Goal: Information Seeking & Learning: Learn about a topic

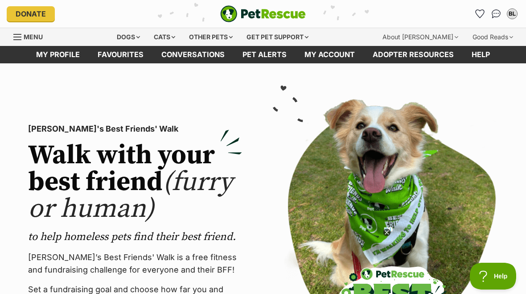
click at [138, 33] on div "Dogs" at bounding box center [128, 37] width 36 height 18
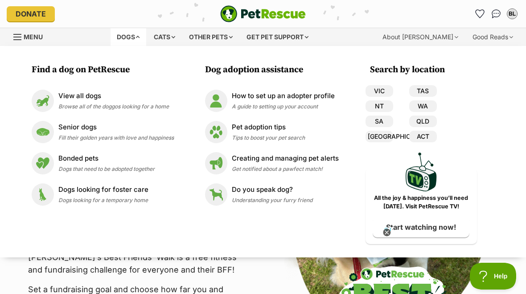
click at [381, 92] on link "VIC" at bounding box center [379, 91] width 28 height 12
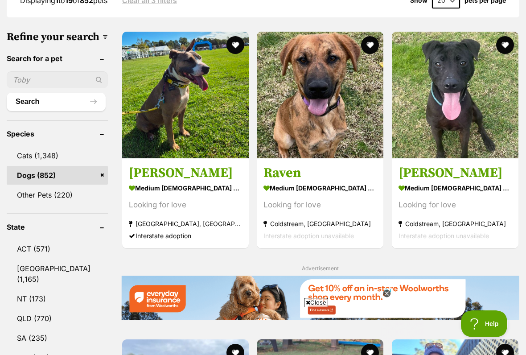
scroll to position [282, 0]
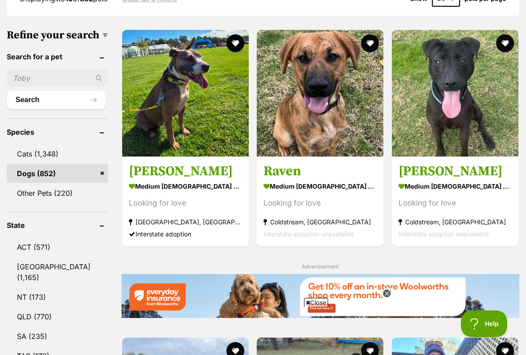
click at [385, 292] on icon at bounding box center [386, 292] width 3 height 3
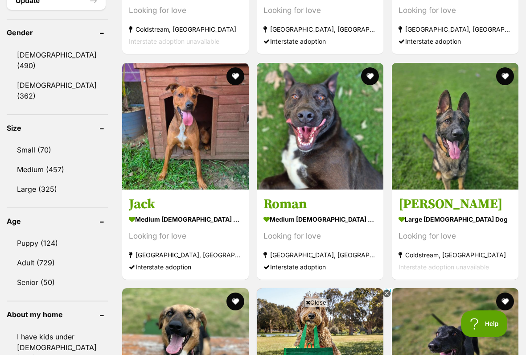
scroll to position [783, 0]
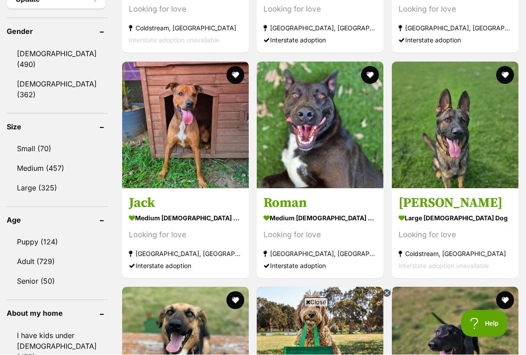
click at [36, 233] on link "Puppy (124)" at bounding box center [57, 242] width 101 height 19
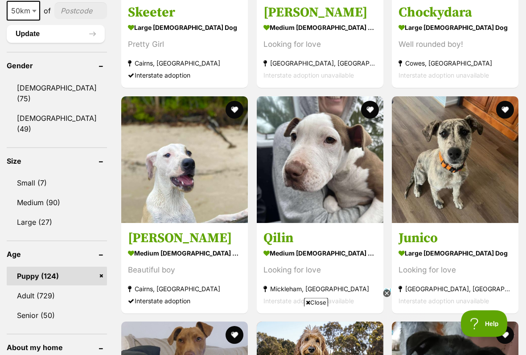
scroll to position [751, 0]
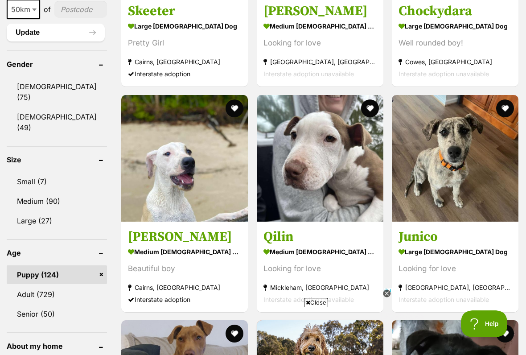
click at [27, 192] on link "Medium (90)" at bounding box center [57, 201] width 100 height 19
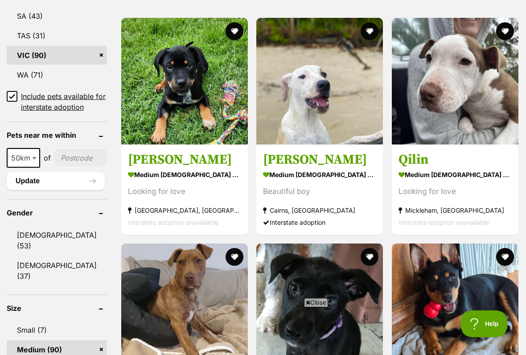
click at [159, 131] on img at bounding box center [184, 81] width 126 height 126
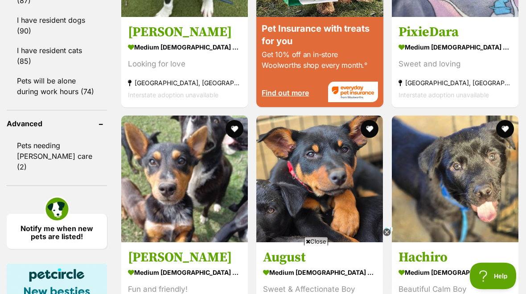
scroll to position [1180, 0]
click at [392, 232] on img at bounding box center [455, 178] width 126 height 126
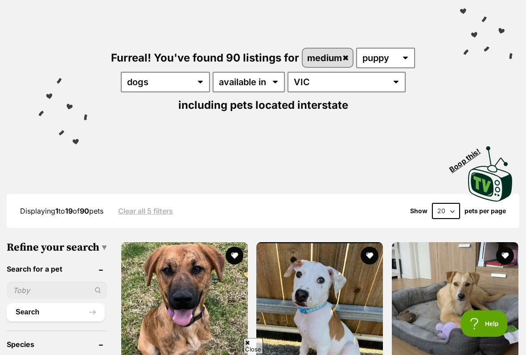
click at [454, 213] on select "20 40 60" at bounding box center [446, 211] width 28 height 16
select select "60"
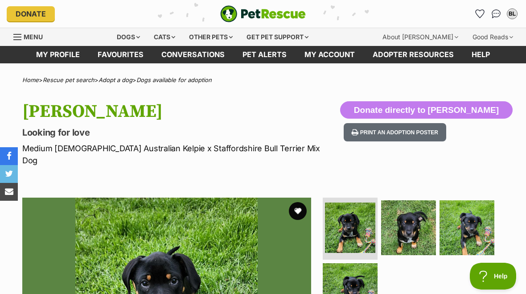
click at [343, 220] on img at bounding box center [350, 227] width 50 height 50
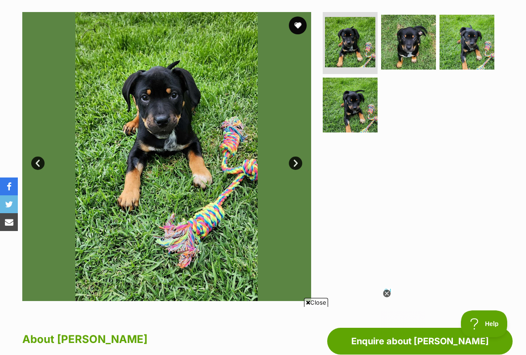
click at [292, 156] on link "Next" at bounding box center [295, 162] width 13 height 13
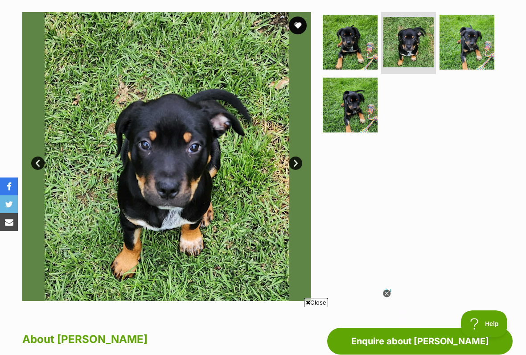
click at [293, 156] on link "Next" at bounding box center [295, 162] width 13 height 13
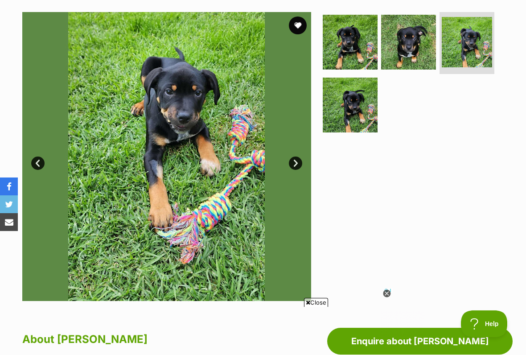
click at [290, 156] on link "Next" at bounding box center [295, 162] width 13 height 13
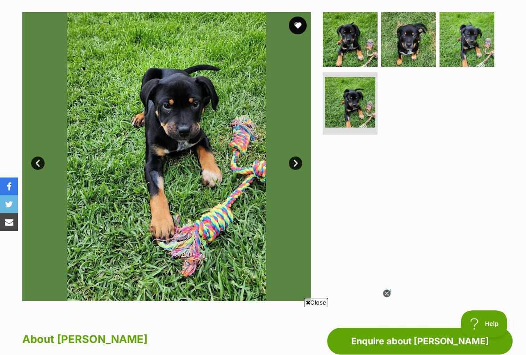
click at [299, 156] on link "Next" at bounding box center [295, 162] width 13 height 13
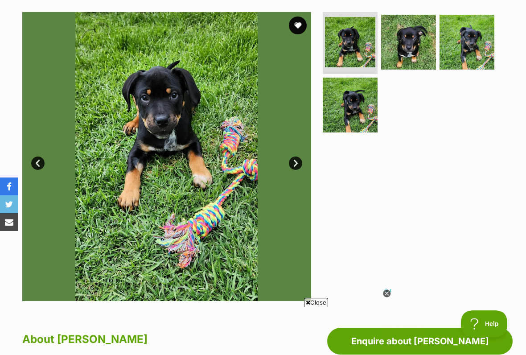
click at [294, 156] on link "Next" at bounding box center [295, 162] width 13 height 13
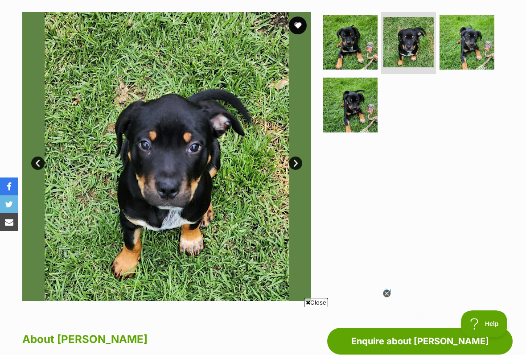
click at [451, 188] on div at bounding box center [412, 156] width 183 height 289
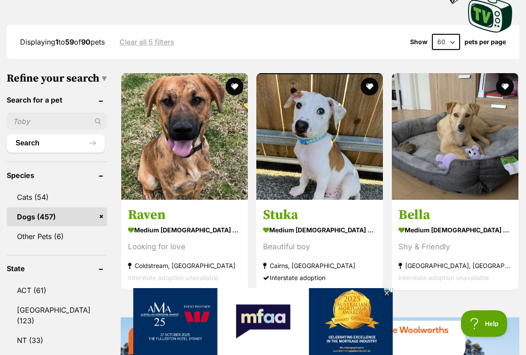
scroll to position [239, 0]
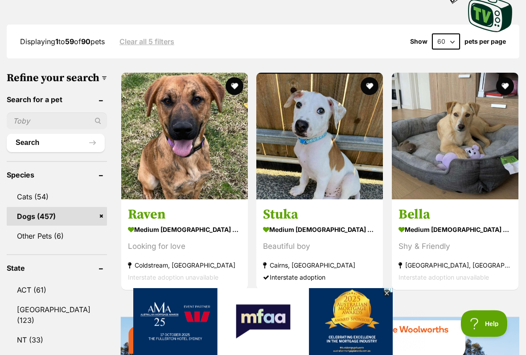
click at [525, 293] on img at bounding box center [349, 342] width 432 height 111
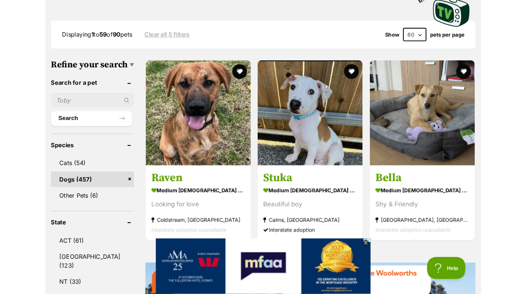
scroll to position [265, 0]
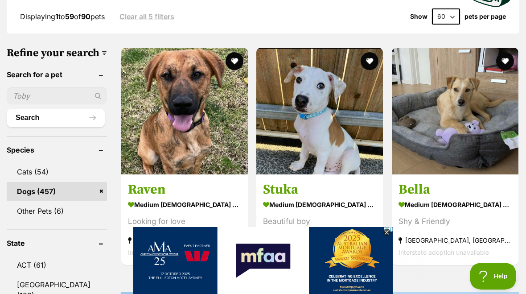
click at [398, 233] on section "medium female Dog Shy & Friendly Elsternwick, VIC Interstate adoption unavailab…" at bounding box center [454, 228] width 113 height 60
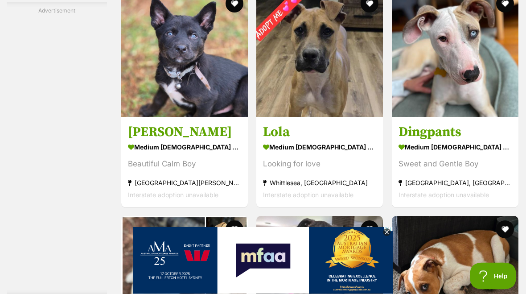
scroll to position [2432, 0]
click at [155, 117] on img at bounding box center [184, 53] width 126 height 126
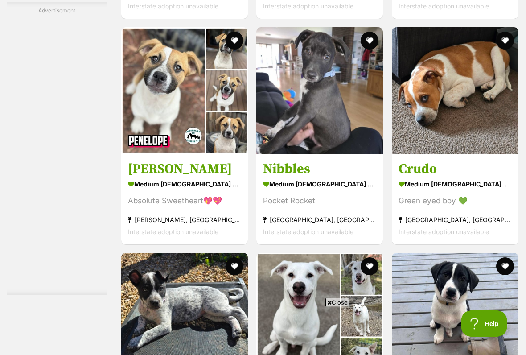
scroll to position [2621, 0]
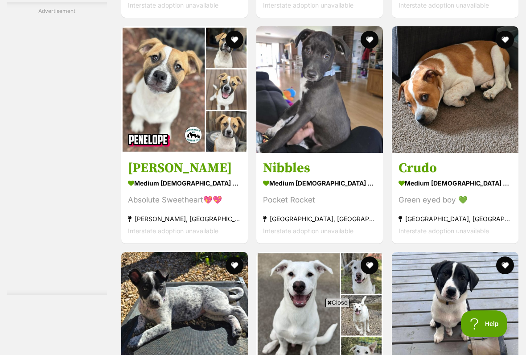
click at [280, 153] on img at bounding box center [319, 89] width 126 height 126
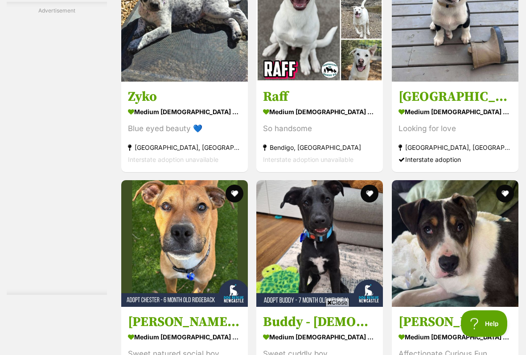
scroll to position [2918, 0]
click at [435, 82] on img at bounding box center [455, 18] width 126 height 126
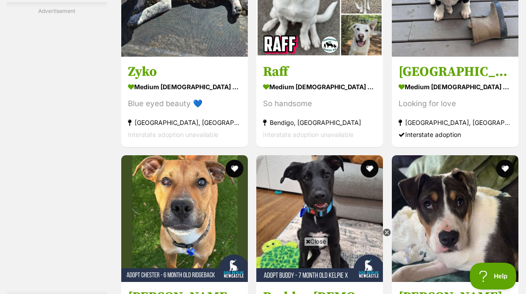
scroll to position [0, 0]
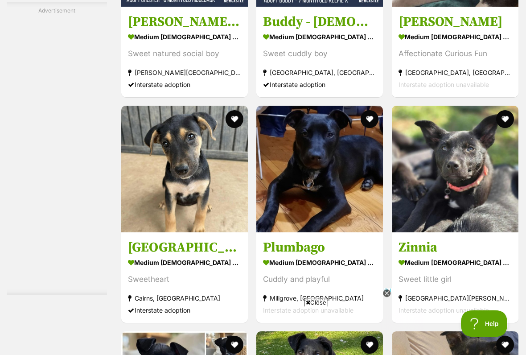
scroll to position [3218, 0]
click at [391, 293] on icon at bounding box center [387, 294] width 8 height 8
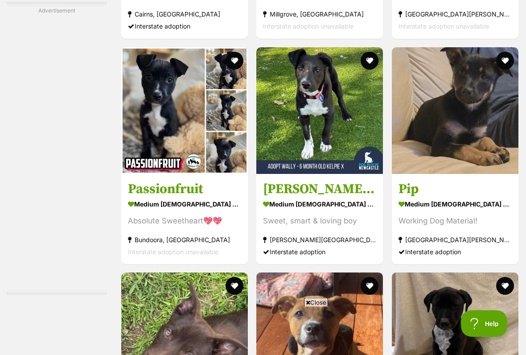
scroll to position [3502, 0]
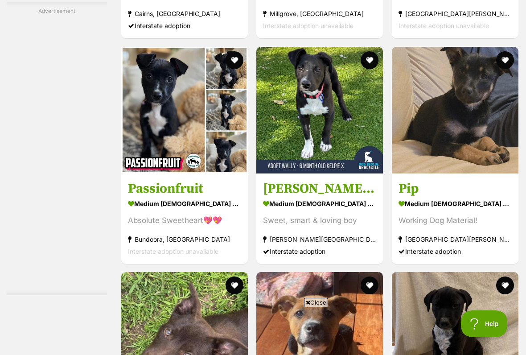
click at [318, 293] on span "Close" at bounding box center [316, 302] width 24 height 9
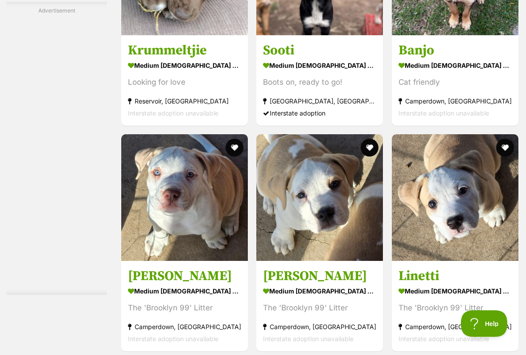
scroll to position [4090, 0]
click at [155, 59] on h3 "Krummeltjie" at bounding box center [184, 50] width 113 height 17
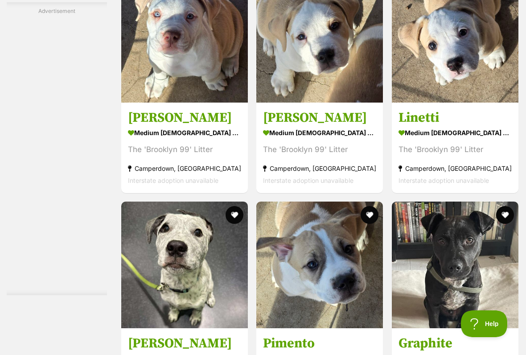
scroll to position [4253, 0]
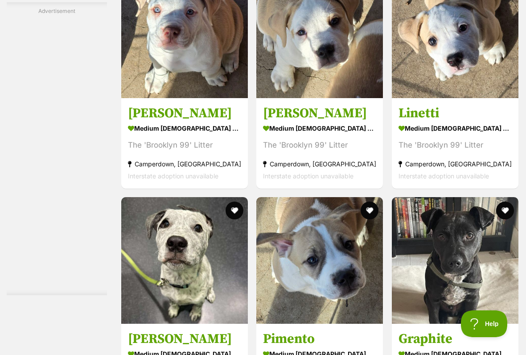
click at [288, 98] on img at bounding box center [319, 34] width 126 height 126
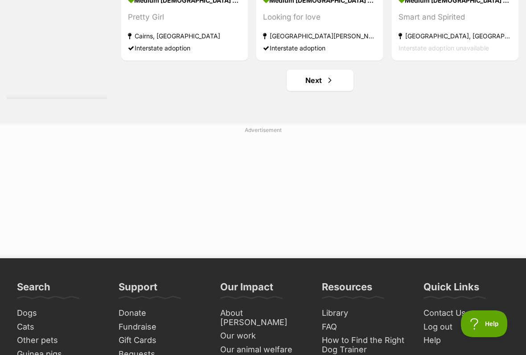
scroll to position [4831, 0]
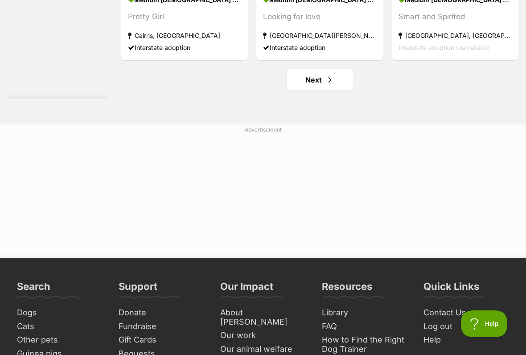
click at [325, 85] on span "Next page" at bounding box center [329, 79] width 9 height 11
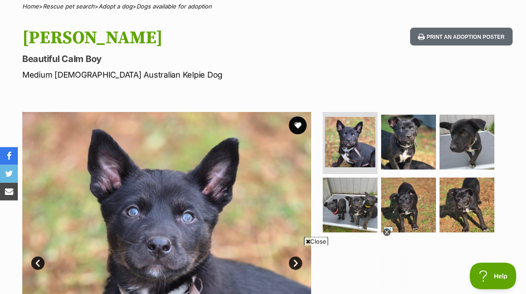
scroll to position [73, 0]
click at [397, 151] on img at bounding box center [408, 141] width 55 height 55
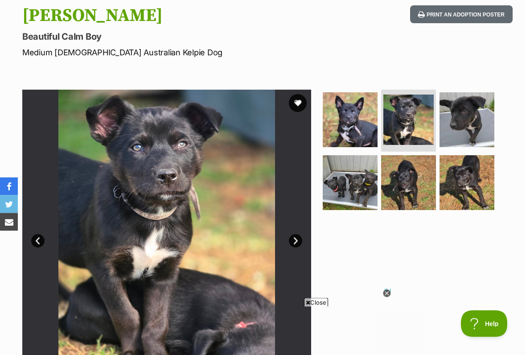
scroll to position [96, 0]
click at [364, 195] on img at bounding box center [349, 182] width 55 height 55
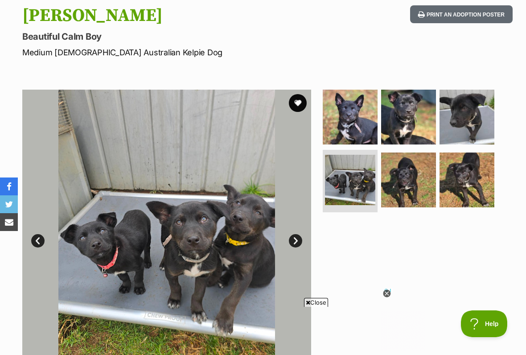
click at [402, 183] on img at bounding box center [408, 179] width 55 height 55
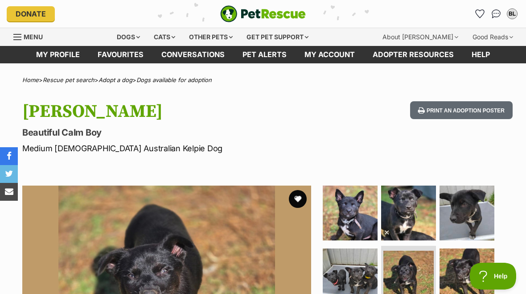
scroll to position [0, 0]
click at [388, 235] on icon at bounding box center [387, 232] width 8 height 8
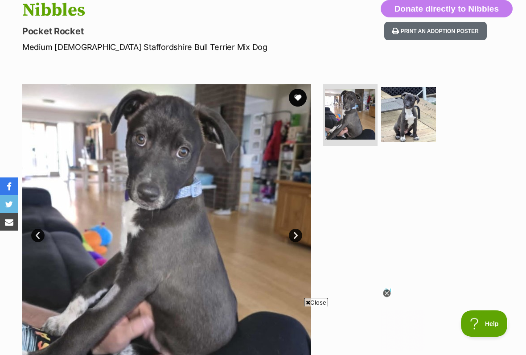
scroll to position [101, 0]
click at [409, 124] on img at bounding box center [408, 114] width 55 height 55
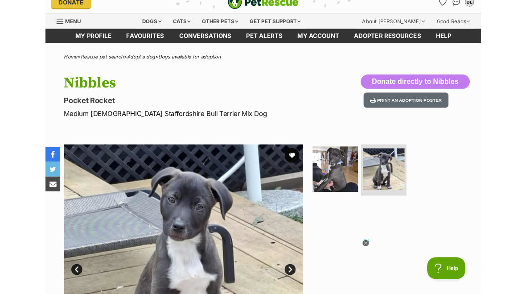
scroll to position [0, 0]
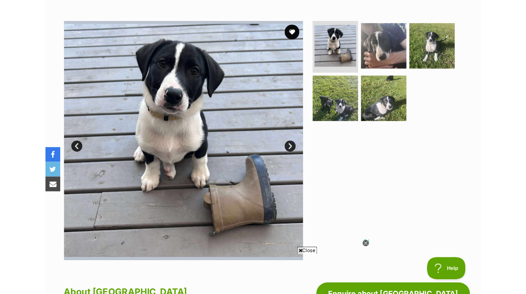
scroll to position [134, 0]
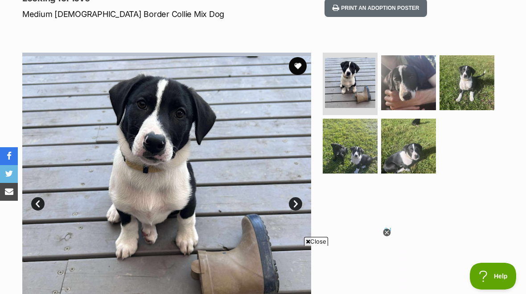
click at [404, 145] on img at bounding box center [408, 145] width 55 height 55
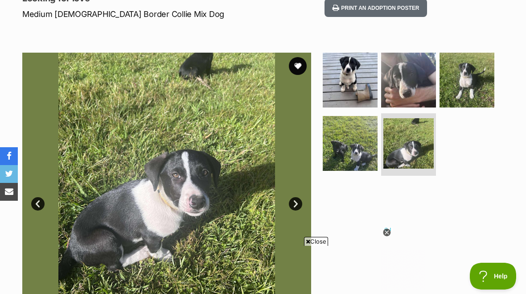
click at [387, 237] on div at bounding box center [387, 232] width 8 height 8
click at [297, 202] on link "Next" at bounding box center [295, 203] width 13 height 13
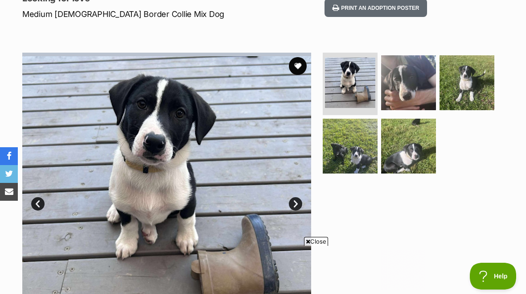
click at [297, 202] on link "Next" at bounding box center [295, 203] width 13 height 13
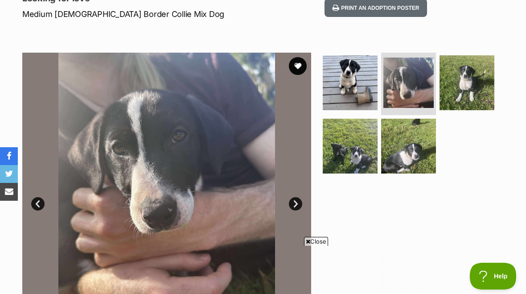
click at [297, 204] on link "Next" at bounding box center [295, 203] width 13 height 13
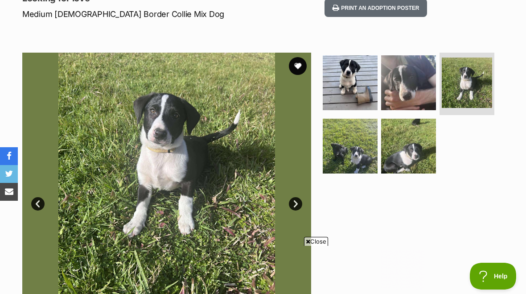
click at [297, 204] on link "Next" at bounding box center [295, 203] width 13 height 13
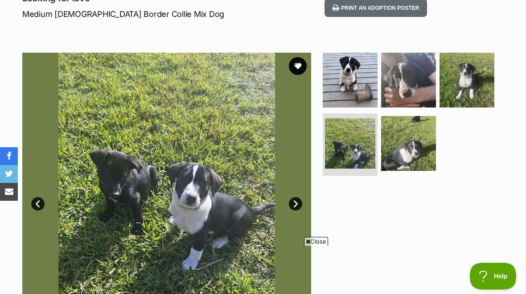
click at [301, 203] on link "Next" at bounding box center [295, 203] width 13 height 13
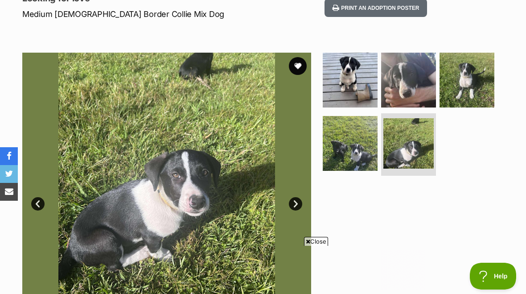
scroll to position [0, 0]
click at [297, 204] on link "Next" at bounding box center [295, 203] width 13 height 13
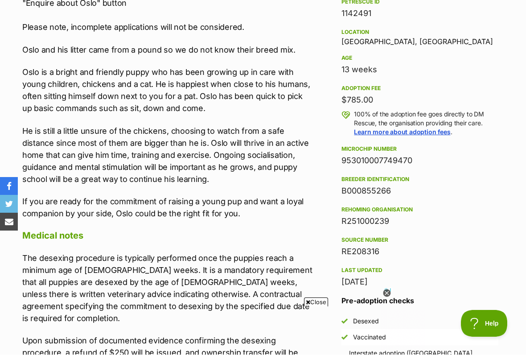
scroll to position [571, 0]
click at [392, 293] on h3 "Pre-adoption checks" at bounding box center [419, 300] width 157 height 11
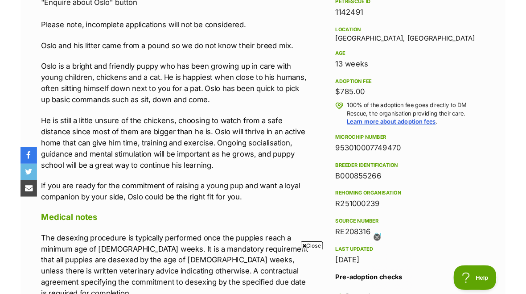
scroll to position [596, 0]
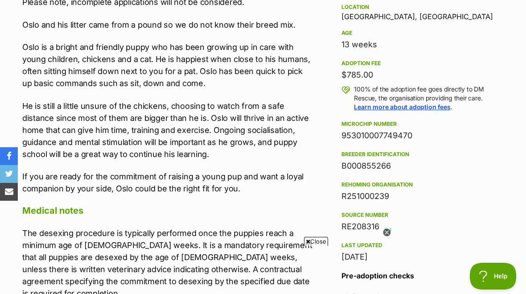
click at [388, 234] on icon at bounding box center [387, 232] width 8 height 8
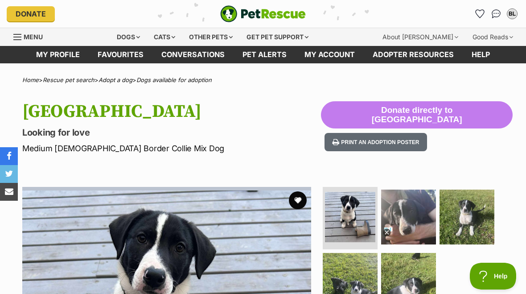
scroll to position [0, 0]
click at [391, 237] on div at bounding box center [387, 232] width 8 height 8
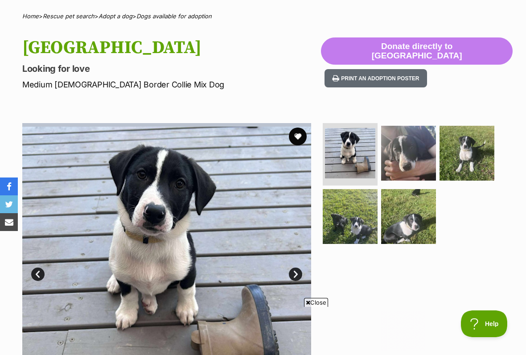
scroll to position [65, 0]
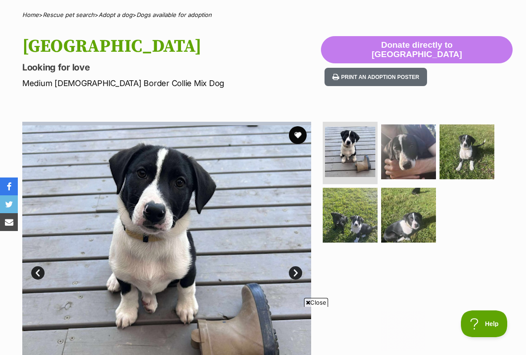
click at [301, 135] on button "favourite" at bounding box center [298, 135] width 18 height 18
click at [316, 293] on span "Close" at bounding box center [316, 302] width 24 height 9
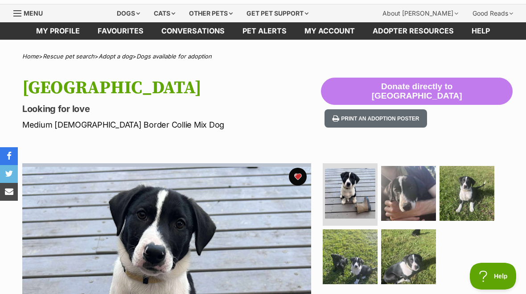
scroll to position [0, 0]
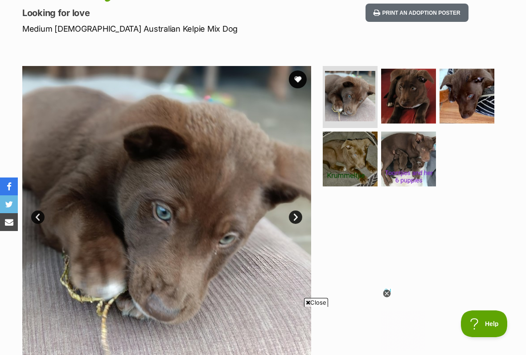
click at [296, 217] on link "Next" at bounding box center [295, 216] width 13 height 13
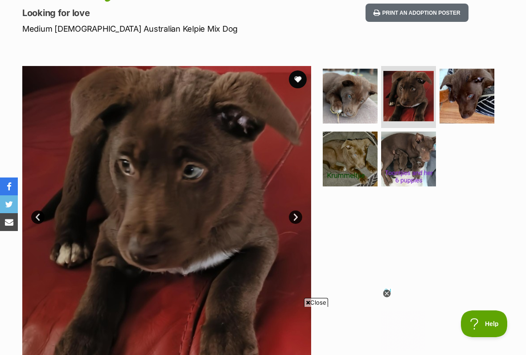
click at [298, 217] on link "Next" at bounding box center [295, 216] width 13 height 13
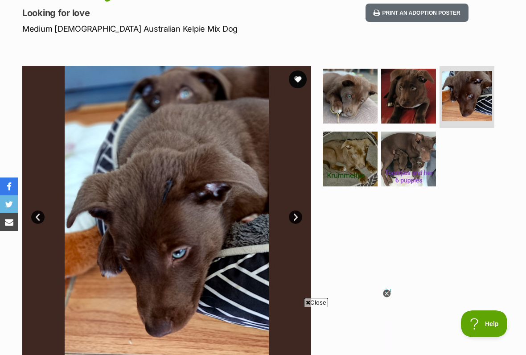
click at [292, 222] on link "Next" at bounding box center [295, 216] width 13 height 13
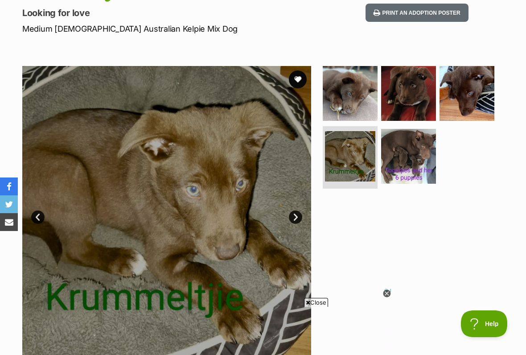
click at [296, 220] on link "Next" at bounding box center [295, 216] width 13 height 13
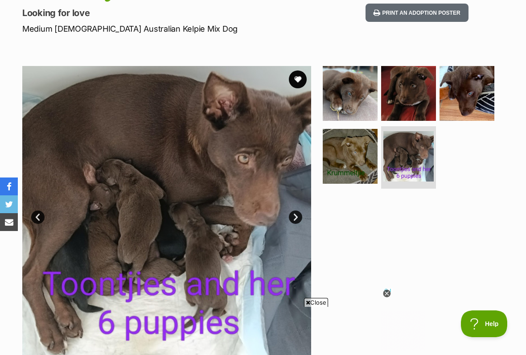
click at [299, 221] on link "Next" at bounding box center [295, 216] width 13 height 13
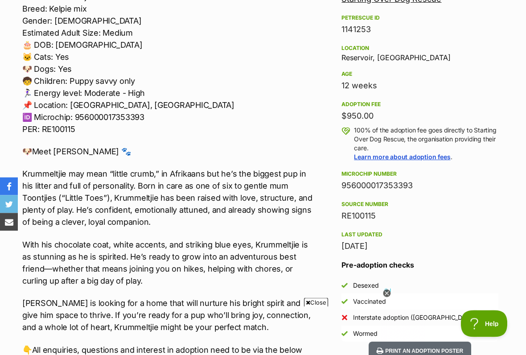
scroll to position [554, 0]
click at [391, 293] on icon at bounding box center [387, 294] width 8 height 8
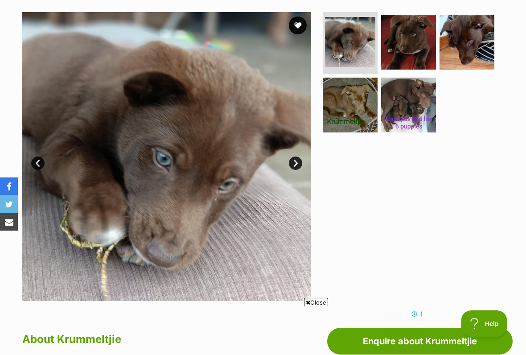
scroll to position [173, 0]
click at [403, 37] on img at bounding box center [408, 42] width 55 height 55
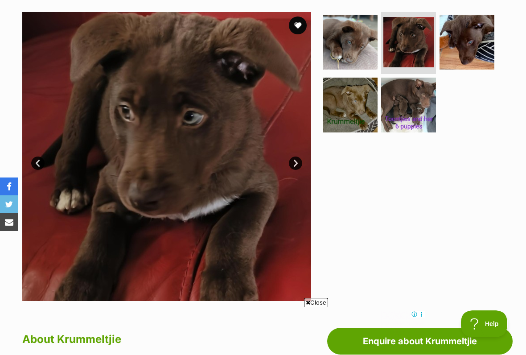
click at [300, 24] on button "favourite" at bounding box center [298, 25] width 18 height 18
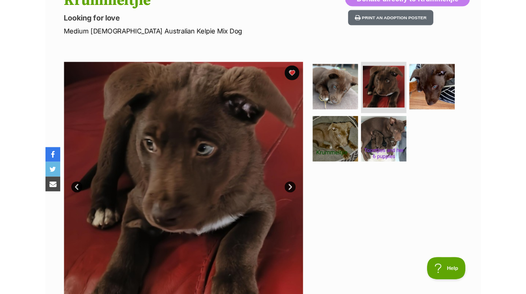
scroll to position [0, 0]
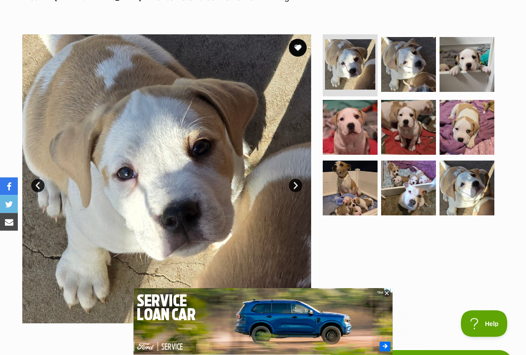
scroll to position [156, 0]
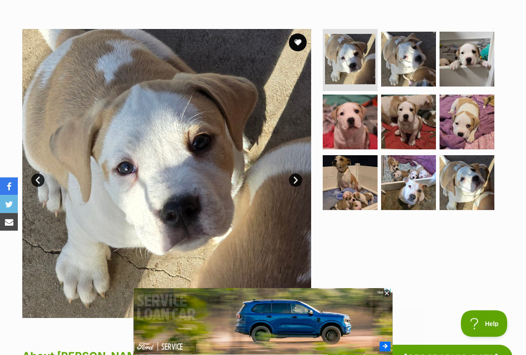
click at [299, 184] on link "Next" at bounding box center [295, 180] width 13 height 13
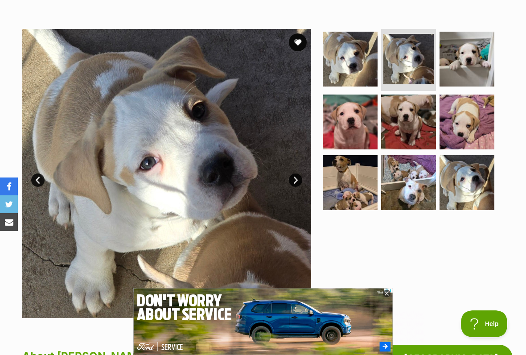
click at [294, 180] on link "Next" at bounding box center [295, 179] width 13 height 13
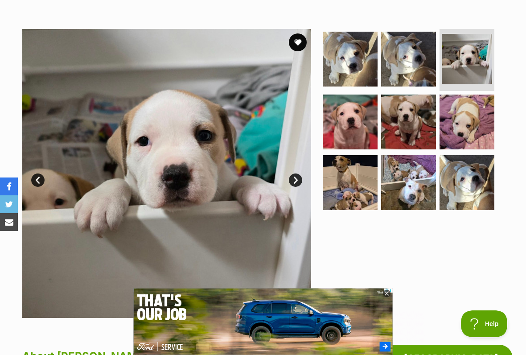
scroll to position [0, 0]
click at [299, 176] on link "Next" at bounding box center [295, 179] width 13 height 13
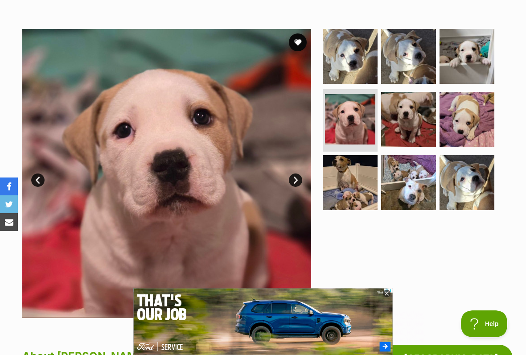
click at [290, 178] on link "Next" at bounding box center [295, 179] width 13 height 13
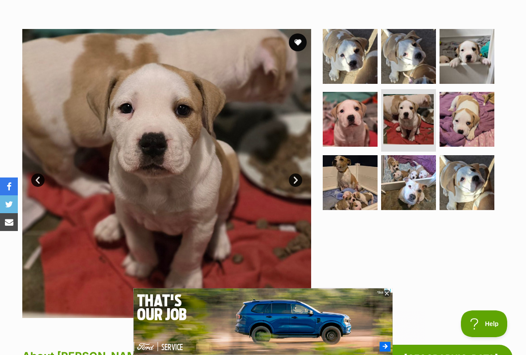
click at [284, 180] on img at bounding box center [166, 173] width 289 height 289
click at [286, 183] on img at bounding box center [166, 173] width 289 height 289
click at [290, 180] on link "Next" at bounding box center [295, 179] width 13 height 13
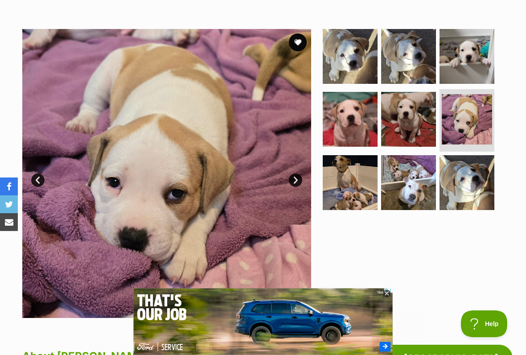
click at [283, 174] on img at bounding box center [166, 173] width 289 height 289
click at [284, 180] on img at bounding box center [166, 173] width 289 height 289
click at [291, 177] on link "Next" at bounding box center [295, 179] width 13 height 13
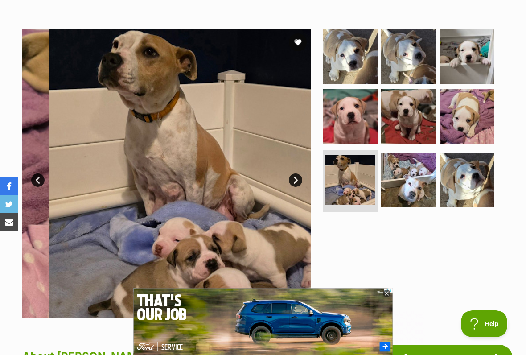
click at [289, 178] on link "Next" at bounding box center [295, 179] width 13 height 13
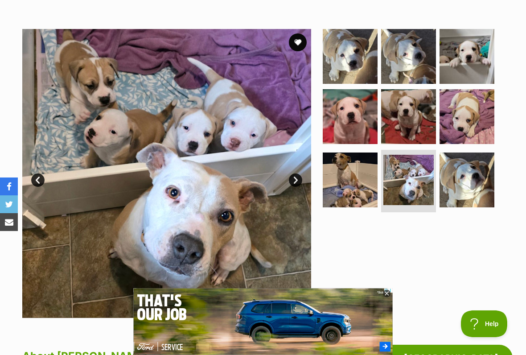
click at [295, 173] on link "Next" at bounding box center [295, 179] width 13 height 13
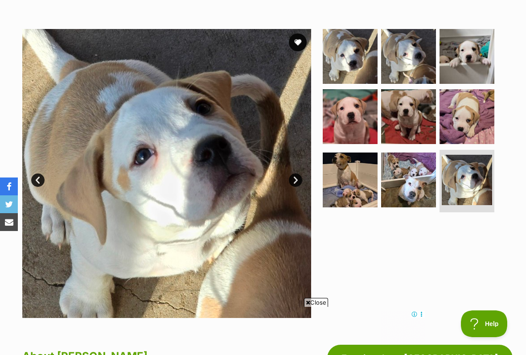
click at [278, 174] on img at bounding box center [166, 173] width 289 height 289
click at [297, 169] on img at bounding box center [166, 173] width 289 height 289
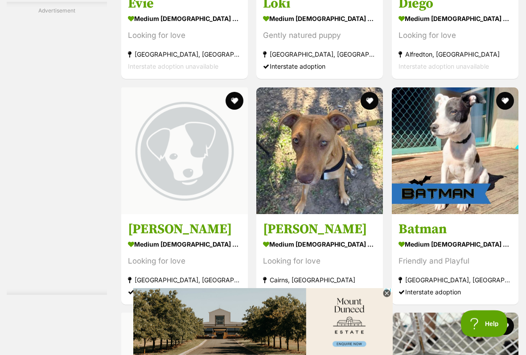
scroll to position [1885, 0]
click at [390, 292] on icon at bounding box center [387, 294] width 8 height 8
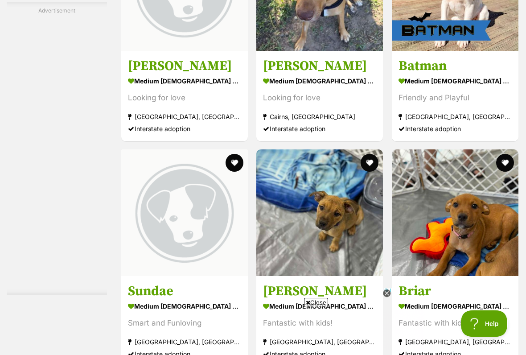
scroll to position [2048, 0]
click at [392, 276] on img at bounding box center [455, 212] width 126 height 126
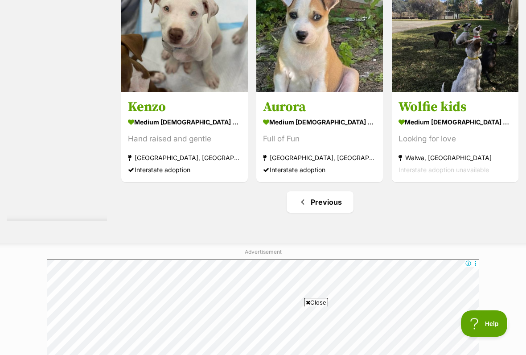
scroll to position [2457, 0]
click at [432, 92] on img at bounding box center [455, 28] width 126 height 126
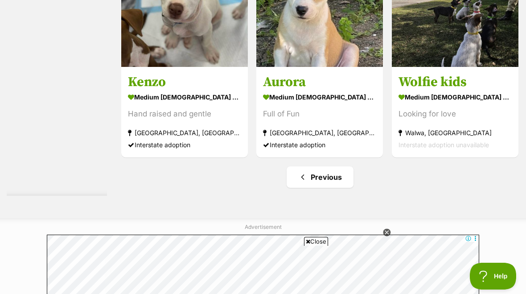
scroll to position [0, 0]
click at [274, 67] on img at bounding box center [319, 3] width 126 height 126
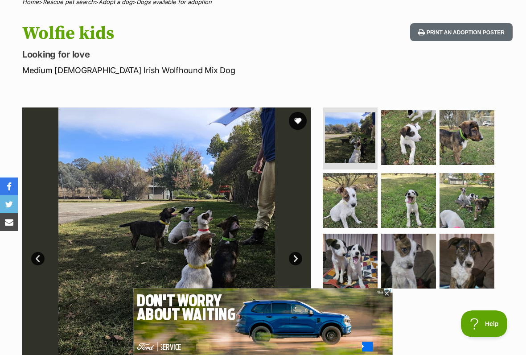
click at [389, 293] on icon at bounding box center [387, 294] width 8 height 8
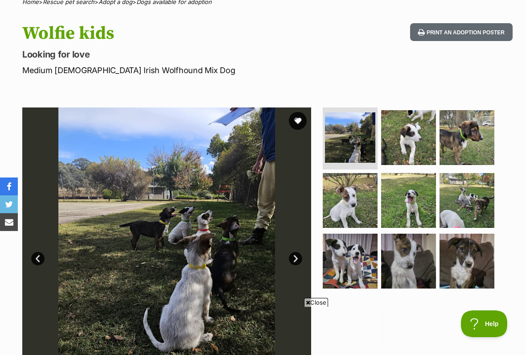
click at [293, 253] on link "Next" at bounding box center [295, 258] width 13 height 13
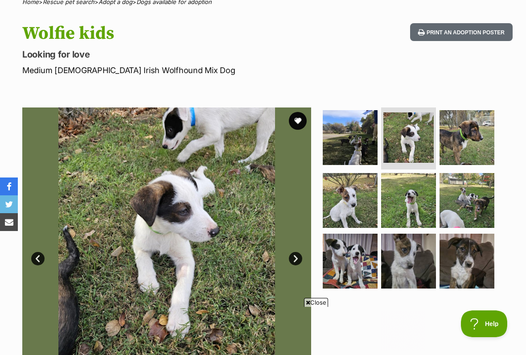
click at [290, 264] on img at bounding box center [166, 251] width 289 height 289
click at [289, 258] on link "Next" at bounding box center [295, 258] width 13 height 13
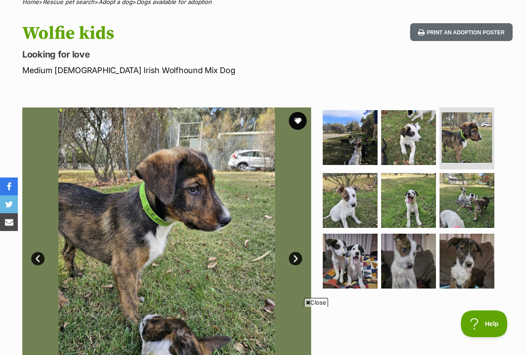
scroll to position [77, 0]
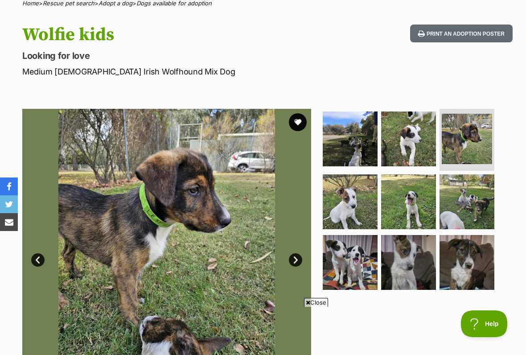
click at [289, 261] on link "Next" at bounding box center [295, 259] width 13 height 13
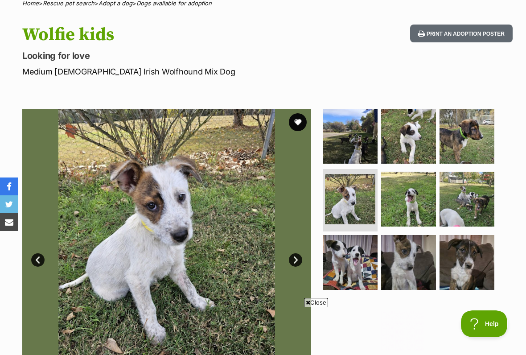
click at [293, 263] on link "Next" at bounding box center [295, 259] width 13 height 13
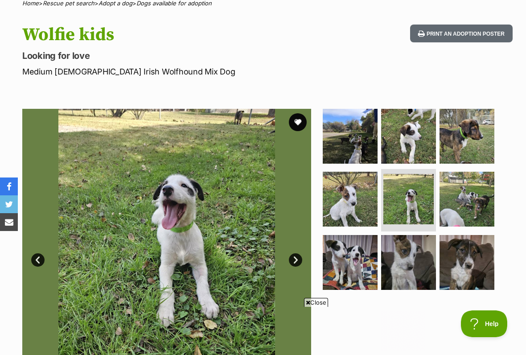
click at [299, 258] on link "Next" at bounding box center [295, 259] width 13 height 13
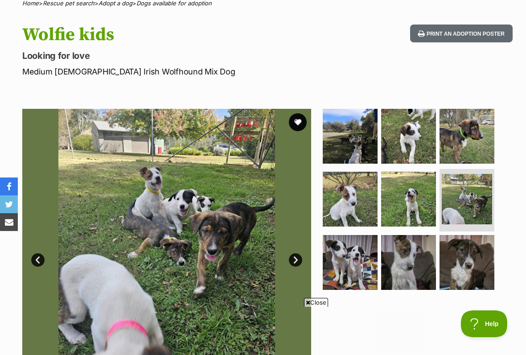
scroll to position [0, 0]
click at [296, 253] on link "Next" at bounding box center [295, 259] width 13 height 13
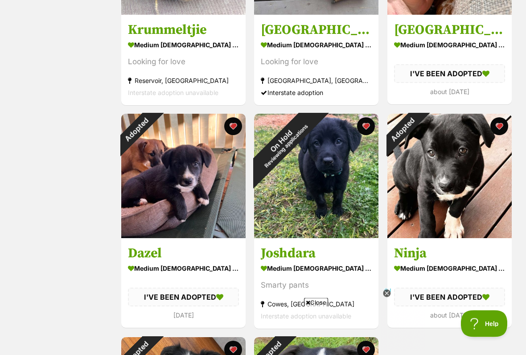
scroll to position [293, 0]
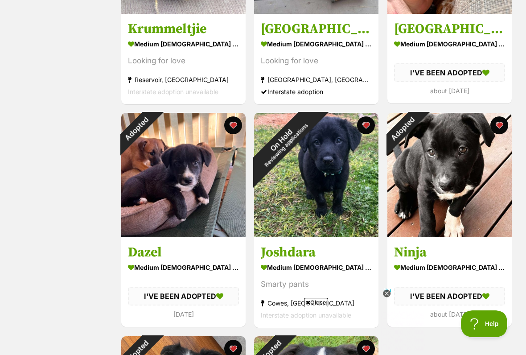
click at [389, 293] on icon at bounding box center [387, 294] width 8 height 8
click at [318, 293] on span "Close" at bounding box center [316, 302] width 24 height 9
click at [313, 171] on div "On Hold Reviewing applications" at bounding box center [283, 142] width 59 height 59
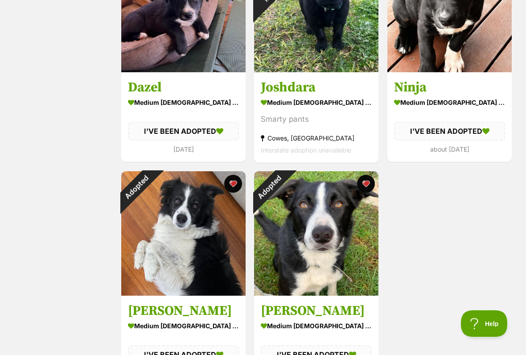
scroll to position [457, 0]
click at [285, 184] on div "Adopted" at bounding box center [269, 186] width 31 height 31
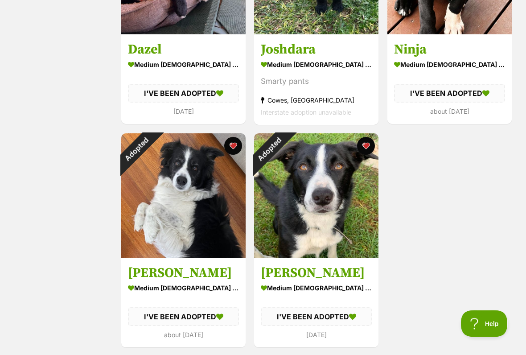
scroll to position [495, 0]
click at [285, 164] on div "Adopted" at bounding box center [269, 148] width 31 height 31
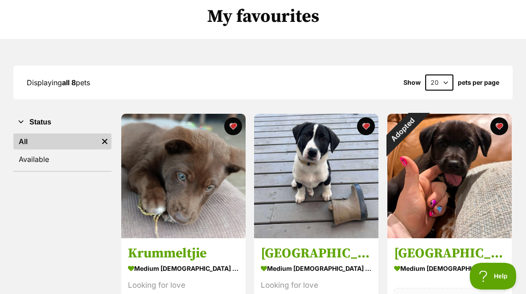
scroll to position [68, 0]
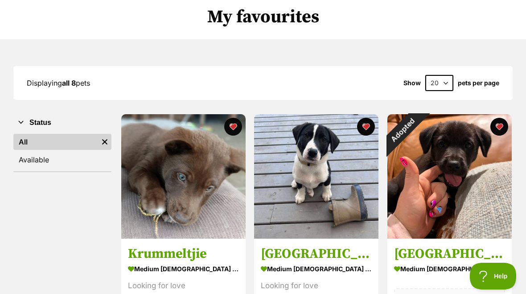
click at [196, 180] on img at bounding box center [183, 176] width 124 height 124
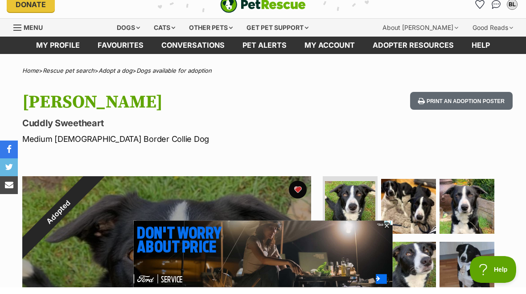
scroll to position [9, 0]
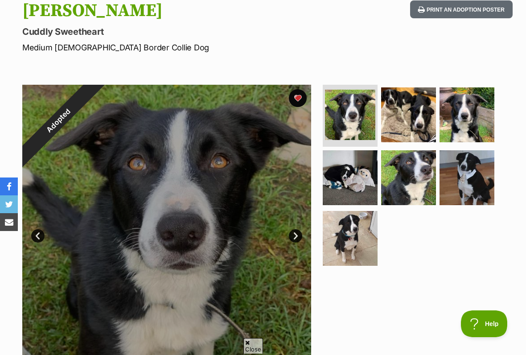
click at [468, 176] on img at bounding box center [466, 177] width 55 height 55
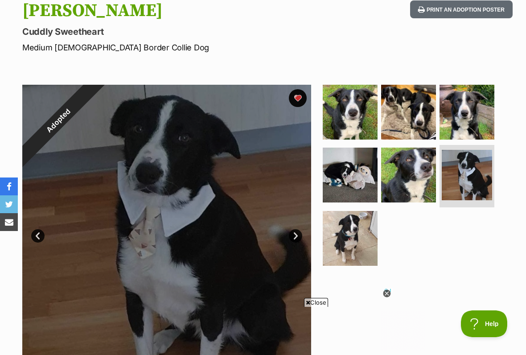
click at [468, 118] on img at bounding box center [466, 112] width 55 height 55
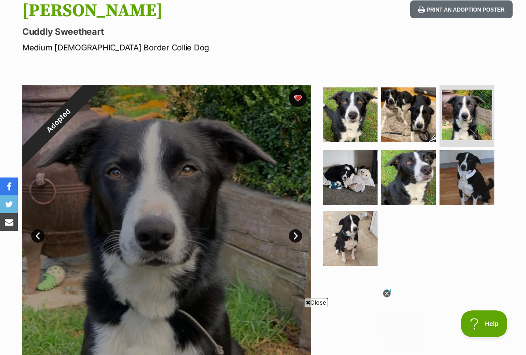
click at [417, 118] on img at bounding box center [408, 114] width 55 height 55
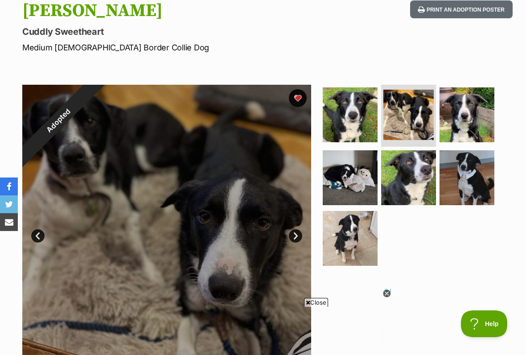
click at [352, 182] on img at bounding box center [349, 177] width 55 height 55
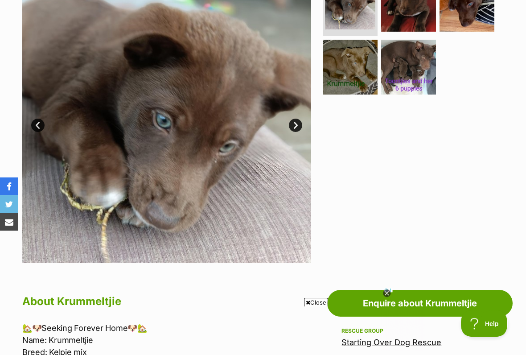
scroll to position [211, 0]
click at [299, 124] on link "Next" at bounding box center [295, 124] width 13 height 13
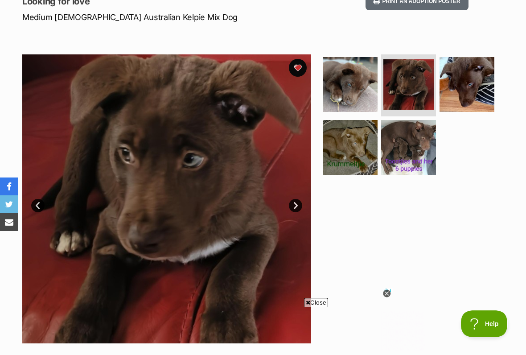
scroll to position [131, 0]
click at [300, 208] on link "Next" at bounding box center [295, 205] width 13 height 13
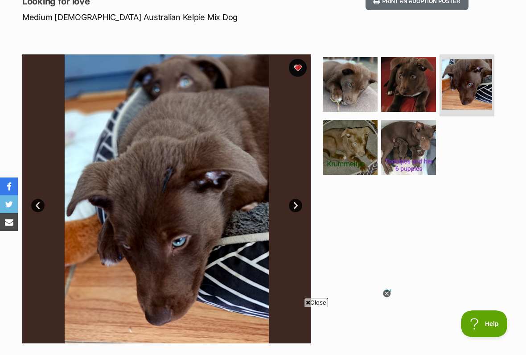
click at [297, 207] on link "Next" at bounding box center [295, 205] width 13 height 13
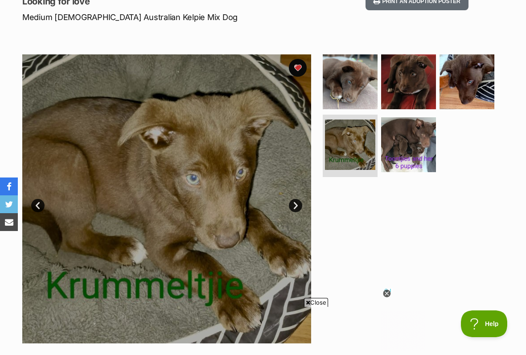
click at [295, 206] on link "Next" at bounding box center [295, 205] width 13 height 13
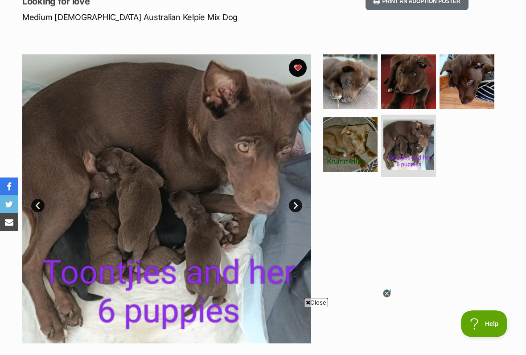
click at [299, 204] on link "Next" at bounding box center [295, 205] width 13 height 13
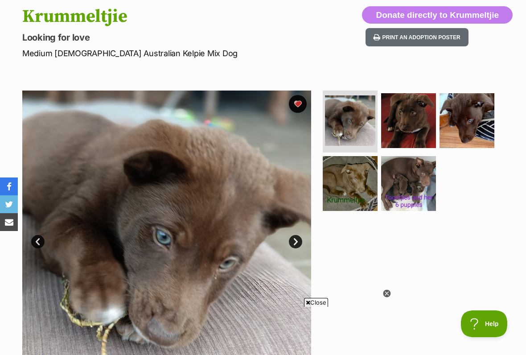
scroll to position [0, 0]
click at [390, 284] on div at bounding box center [412, 234] width 183 height 289
click at [385, 293] on icon at bounding box center [387, 294] width 8 height 8
